Goal: Find contact information

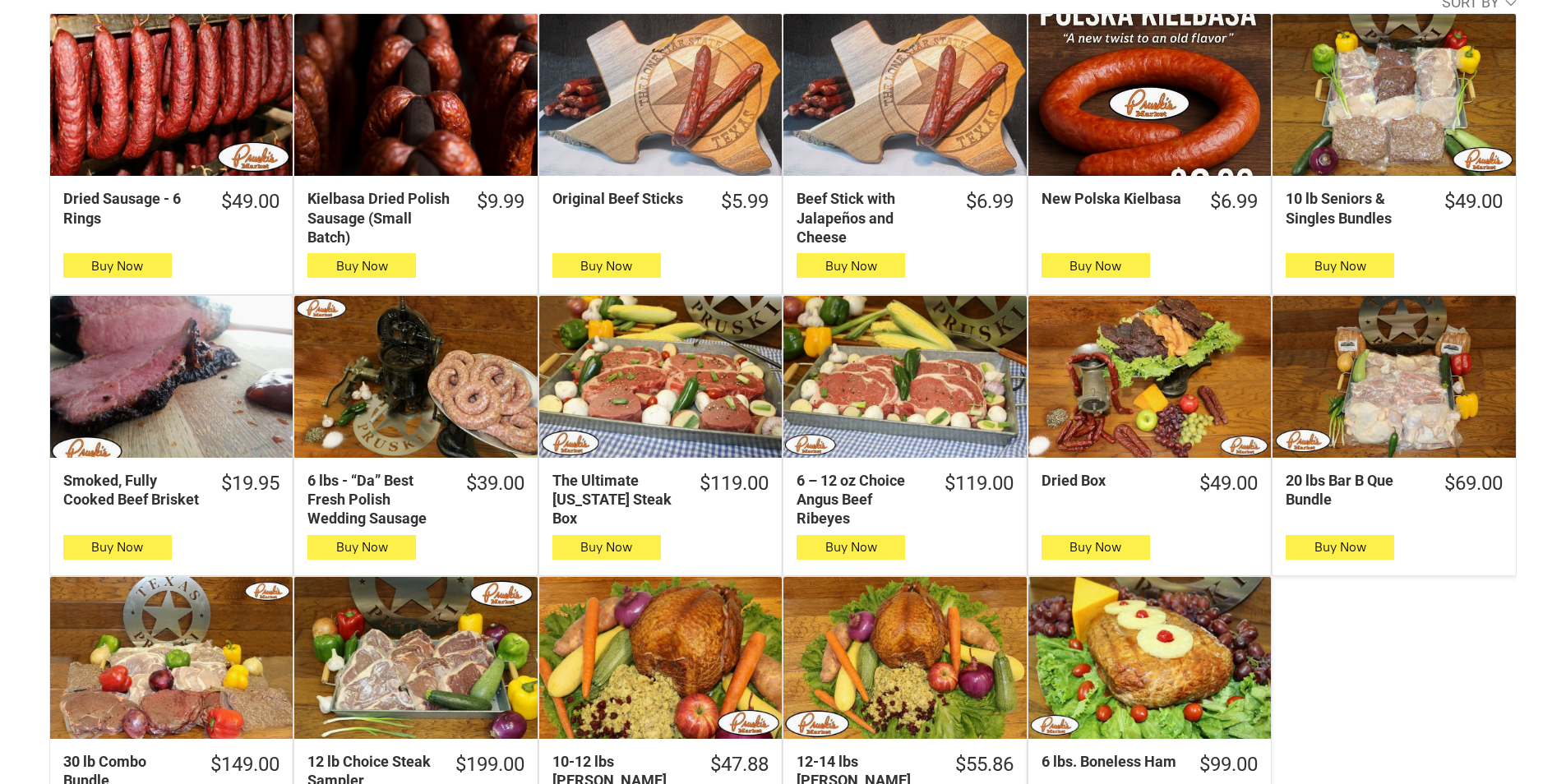
scroll to position [575, 0]
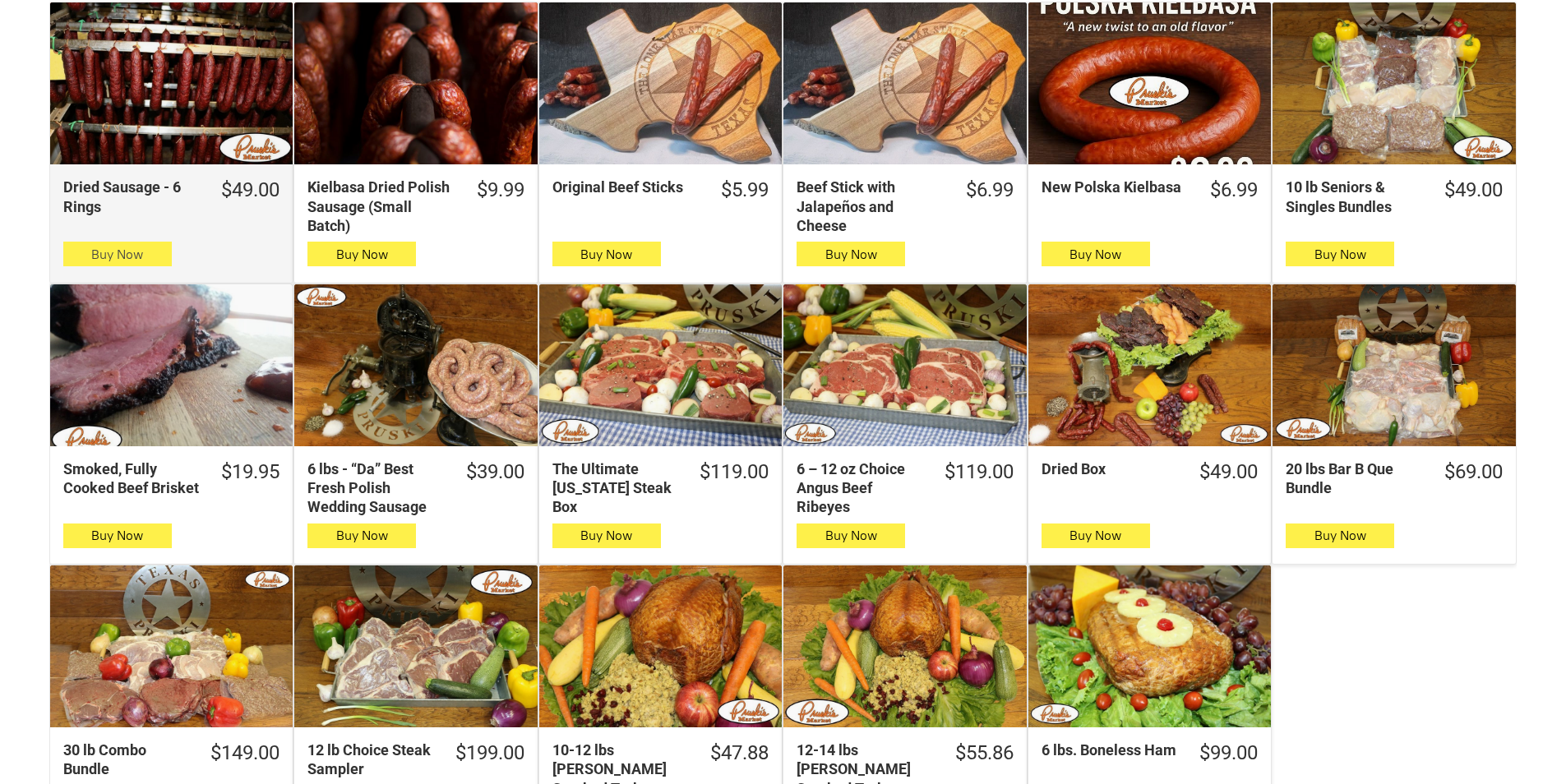
click at [121, 262] on icon "button" at bounding box center [117, 253] width 18 height 19
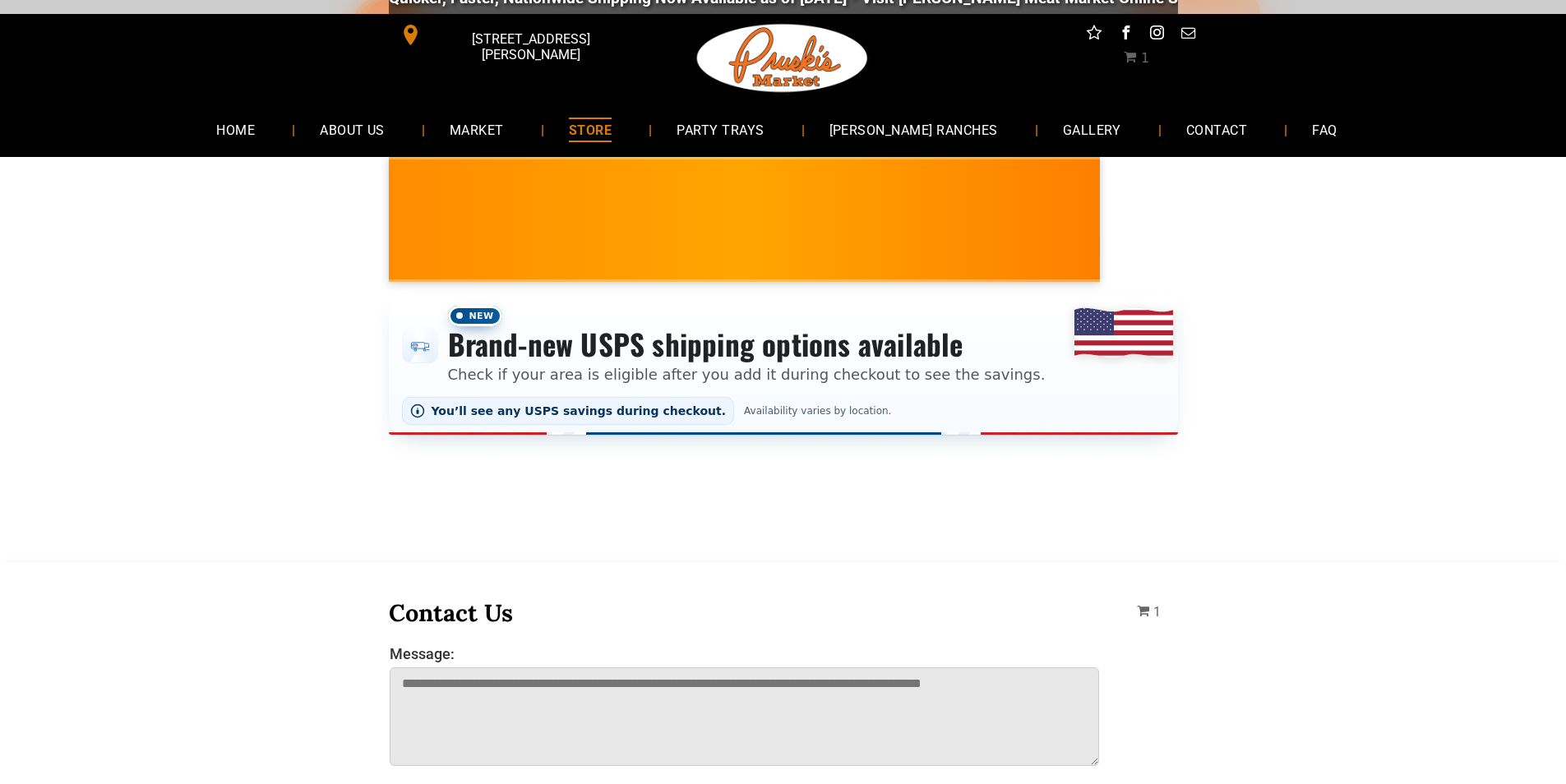
scroll to position [0, 0]
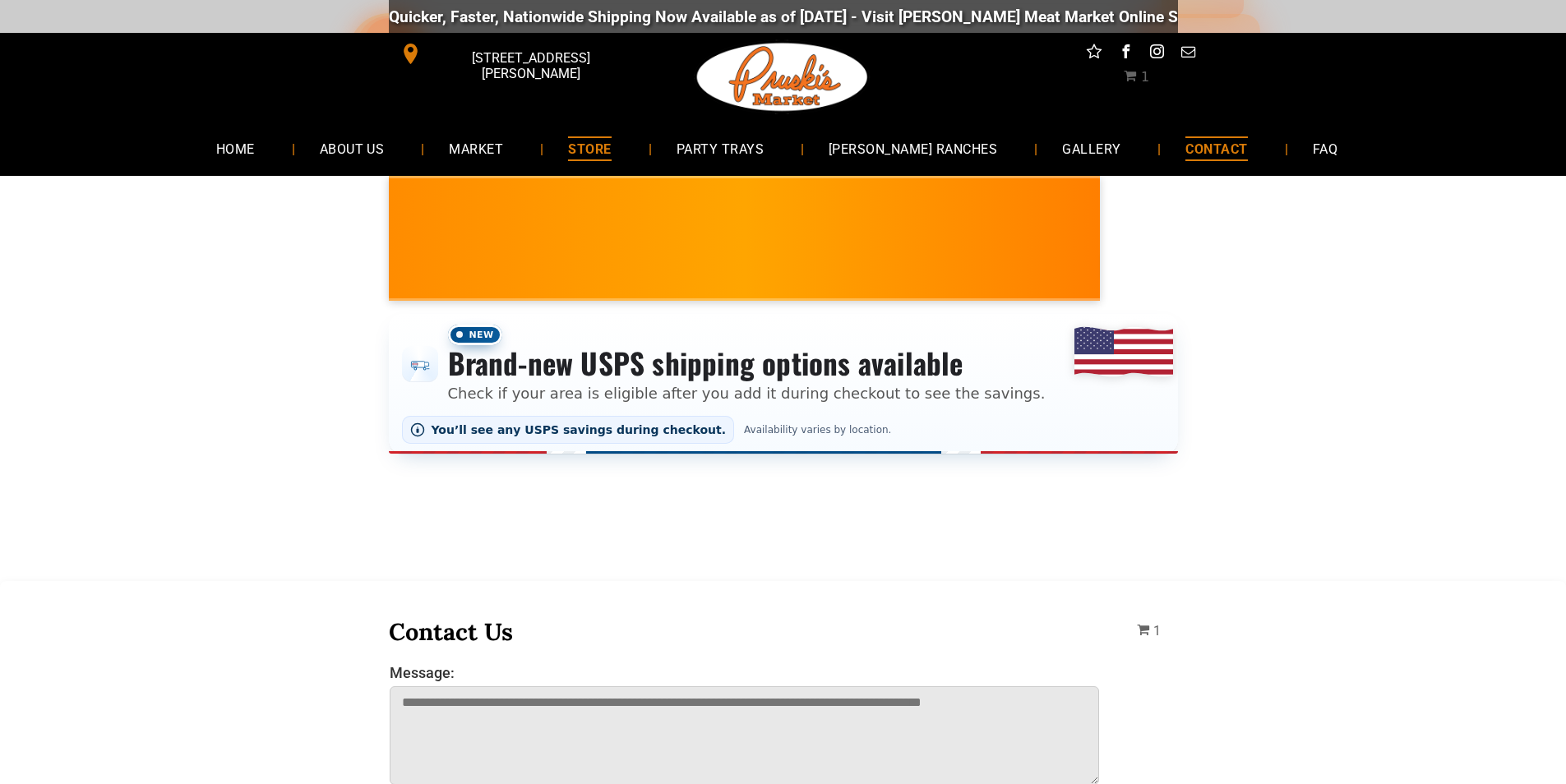
click at [1197, 133] on link "CONTACT" at bounding box center [1216, 148] width 111 height 44
